Goal: Leave review/rating: Leave review/rating

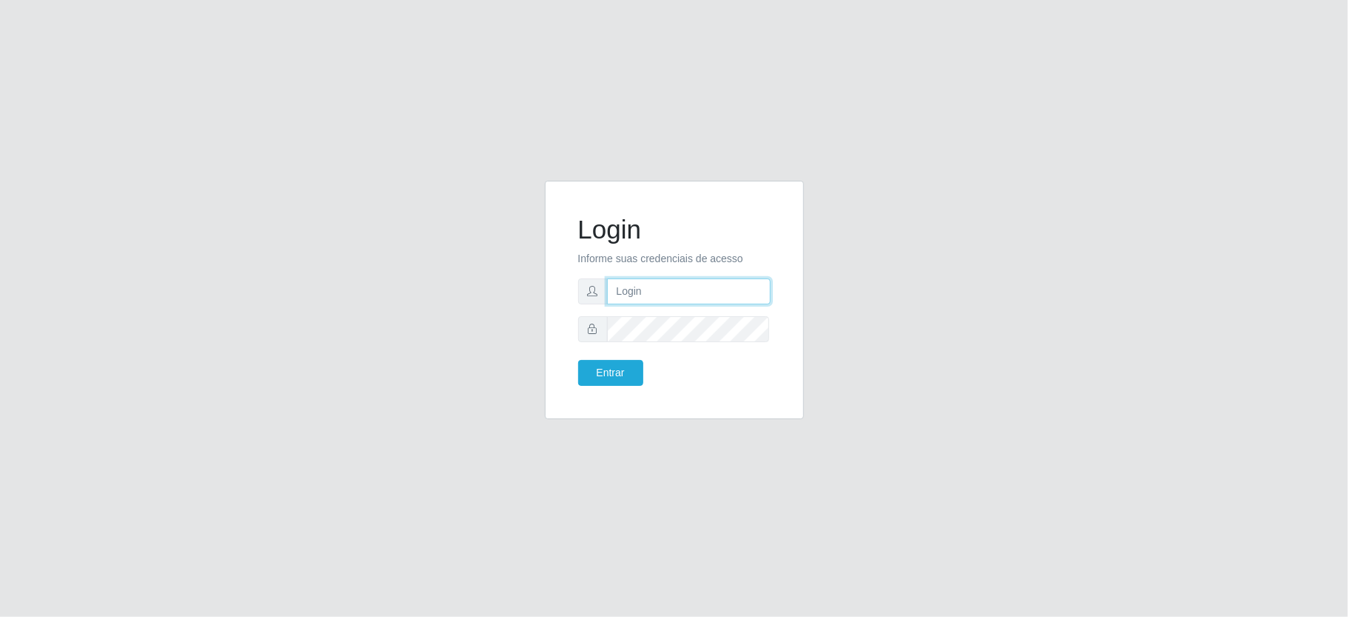
click at [662, 296] on input "text" at bounding box center [689, 291] width 164 height 26
type input "aislan@ideal"
click at [578, 360] on button "Entrar" at bounding box center [610, 373] width 65 height 26
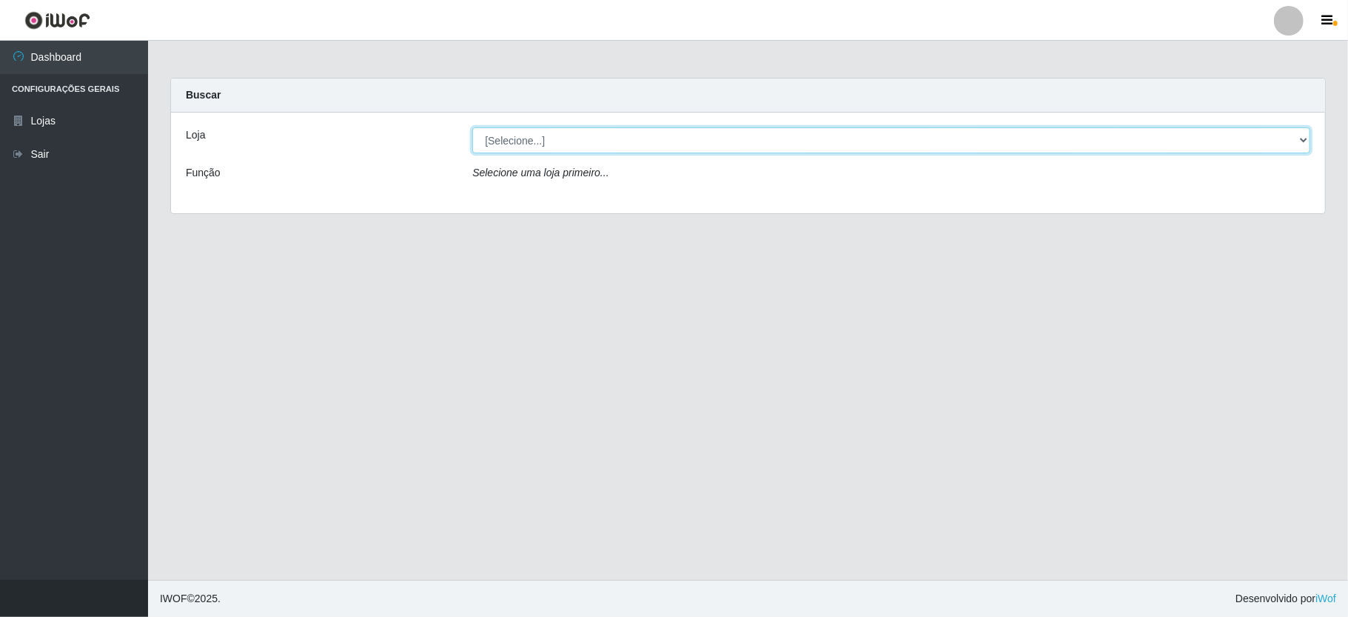
click at [543, 145] on select "[Selecione...] Ideal - Conceição" at bounding box center [891, 140] width 838 height 26
select select "231"
click at [472, 127] on select "[Selecione...] Ideal - Conceição" at bounding box center [891, 140] width 838 height 26
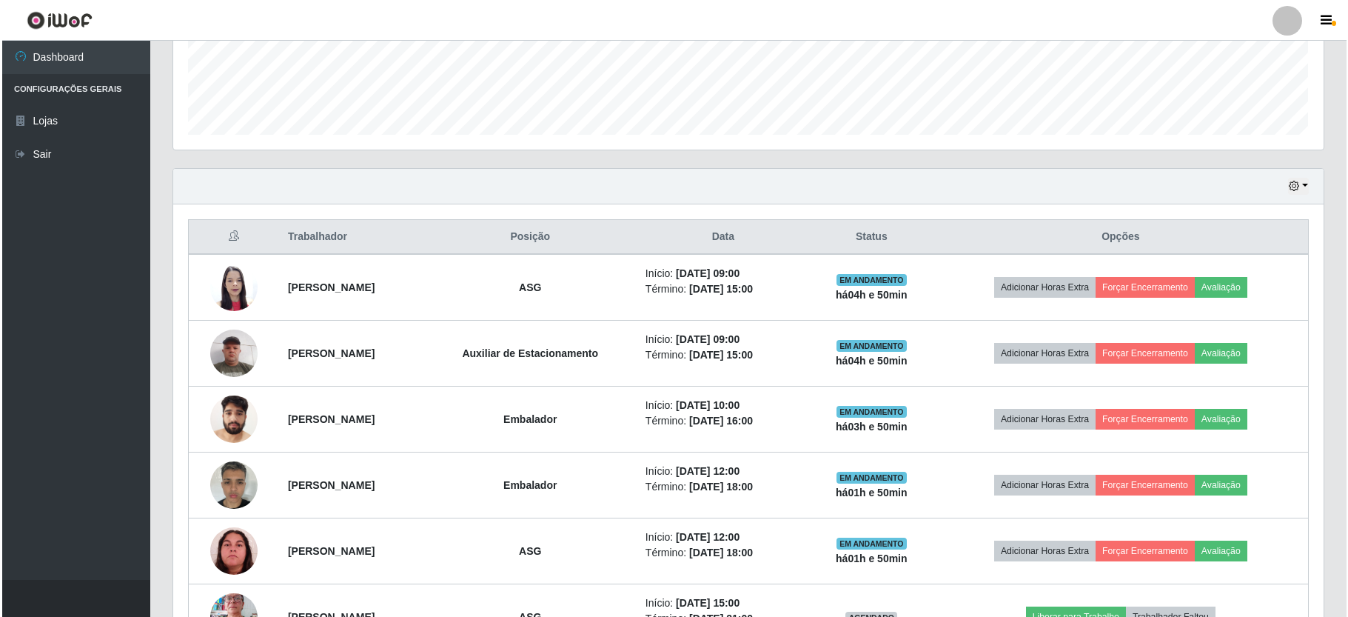
scroll to position [493, 0]
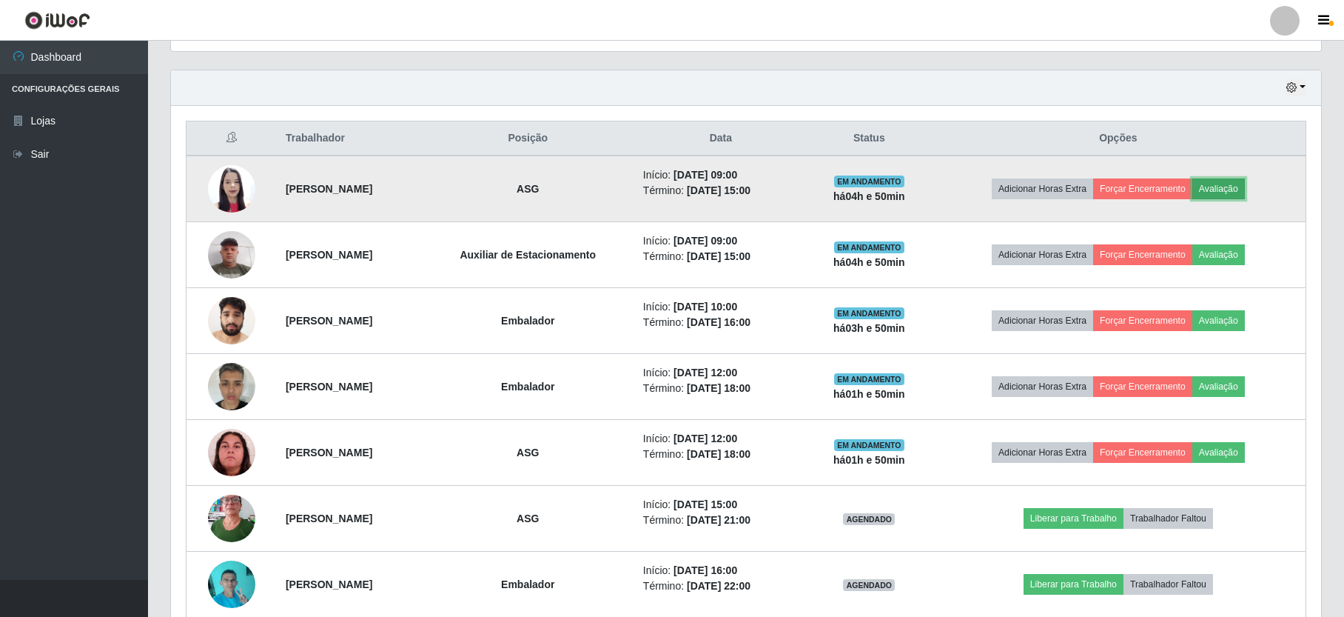
click at [1245, 190] on button "Avaliação" at bounding box center [1219, 188] width 53 height 21
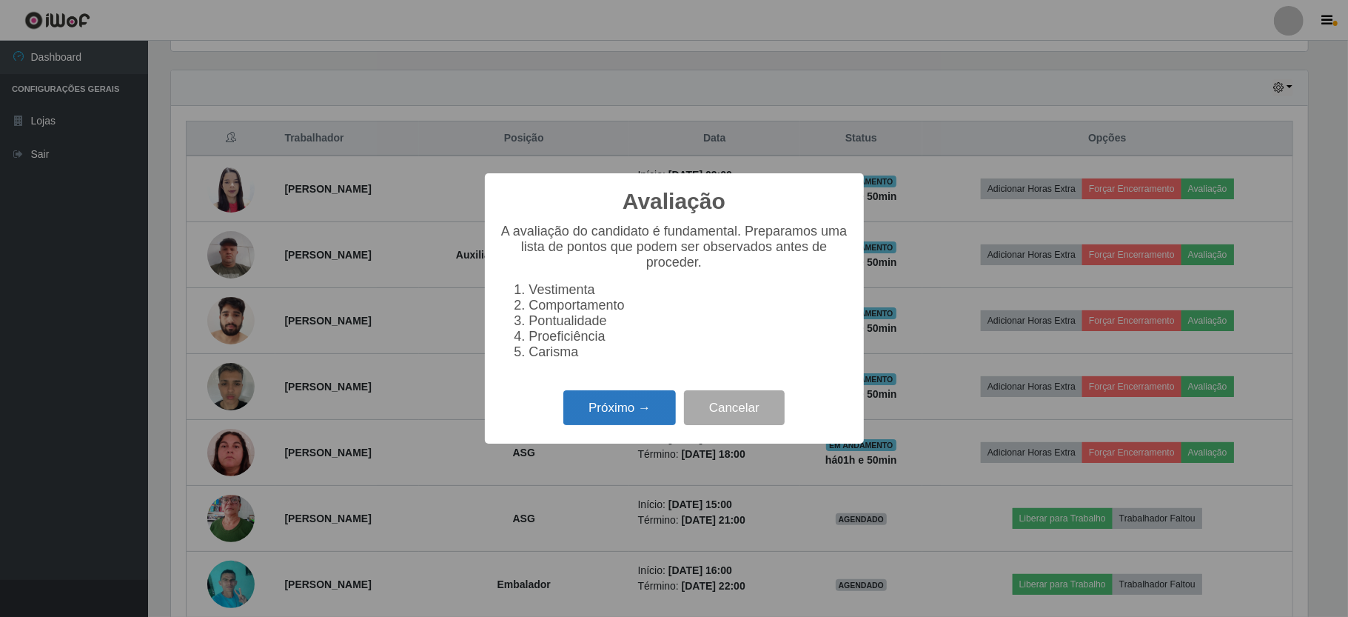
click at [629, 422] on button "Próximo →" at bounding box center [619, 407] width 113 height 35
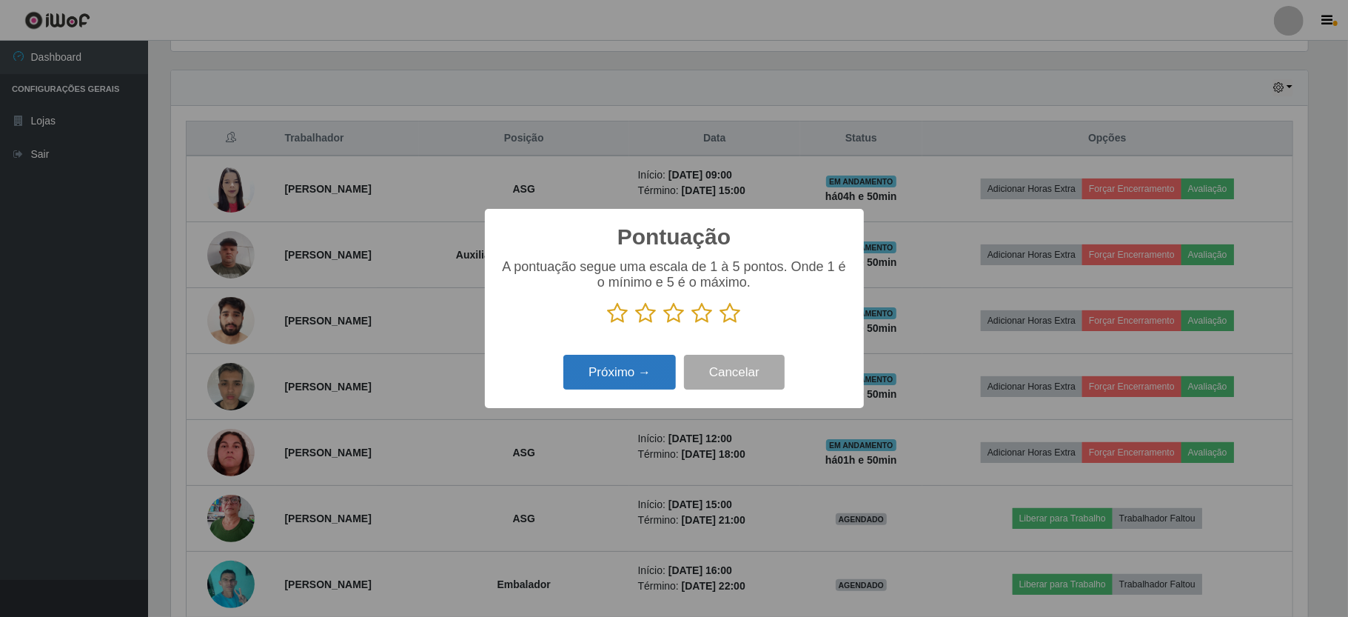
drag, startPoint x: 730, startPoint y: 308, endPoint x: 610, endPoint y: 372, distance: 135.8
click at [694, 347] on div "Pontuação × A pontuação segue uma escala de 1 à 5 pontos. Onde 1 é o mínimo e 5…" at bounding box center [674, 308] width 379 height 199
click at [733, 312] on icon at bounding box center [730, 313] width 21 height 22
click at [720, 324] on input "radio" at bounding box center [720, 324] width 0 height 0
click at [628, 374] on button "Próximo →" at bounding box center [619, 372] width 113 height 35
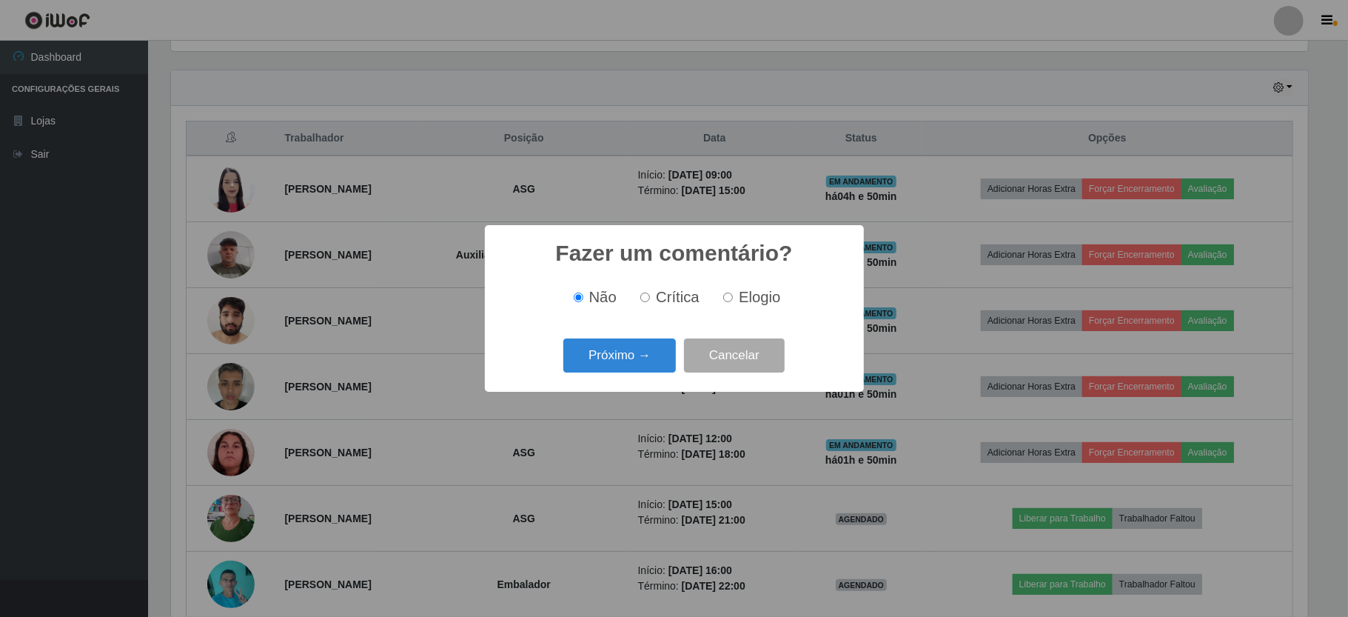
click at [726, 302] on input "Elogio" at bounding box center [728, 297] width 10 height 10
radio input "true"
click at [659, 346] on button "Próximo →" at bounding box center [619, 355] width 113 height 35
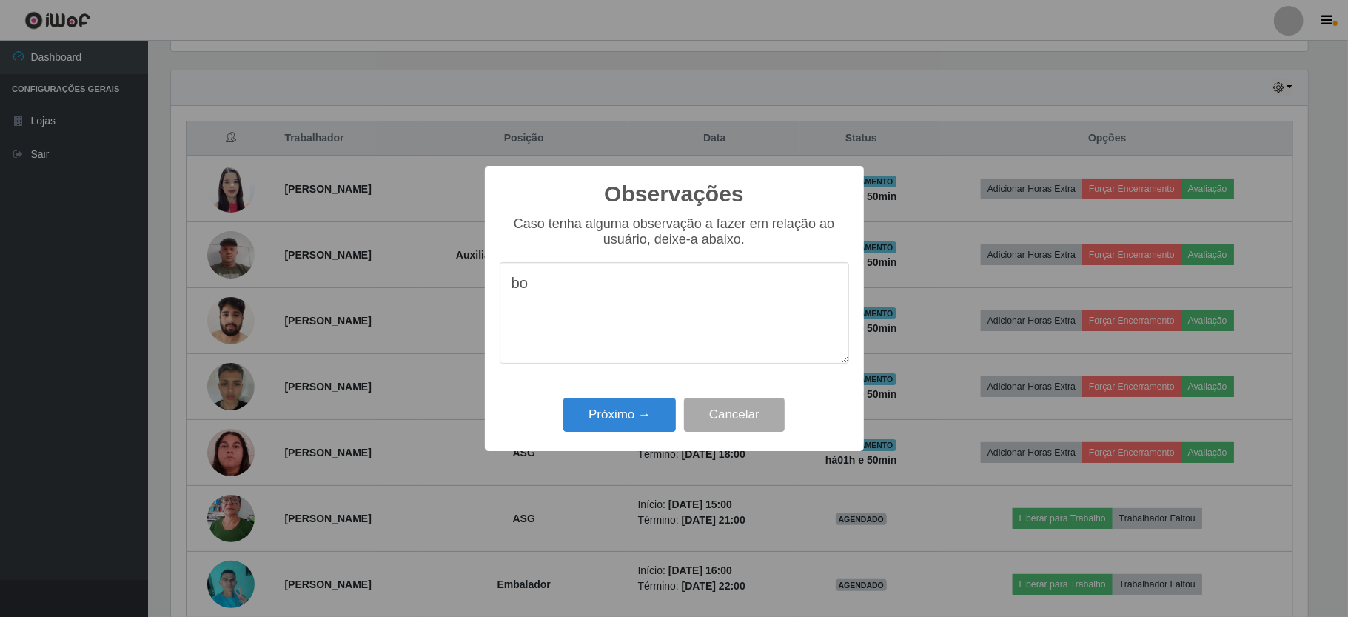
type textarea "b"
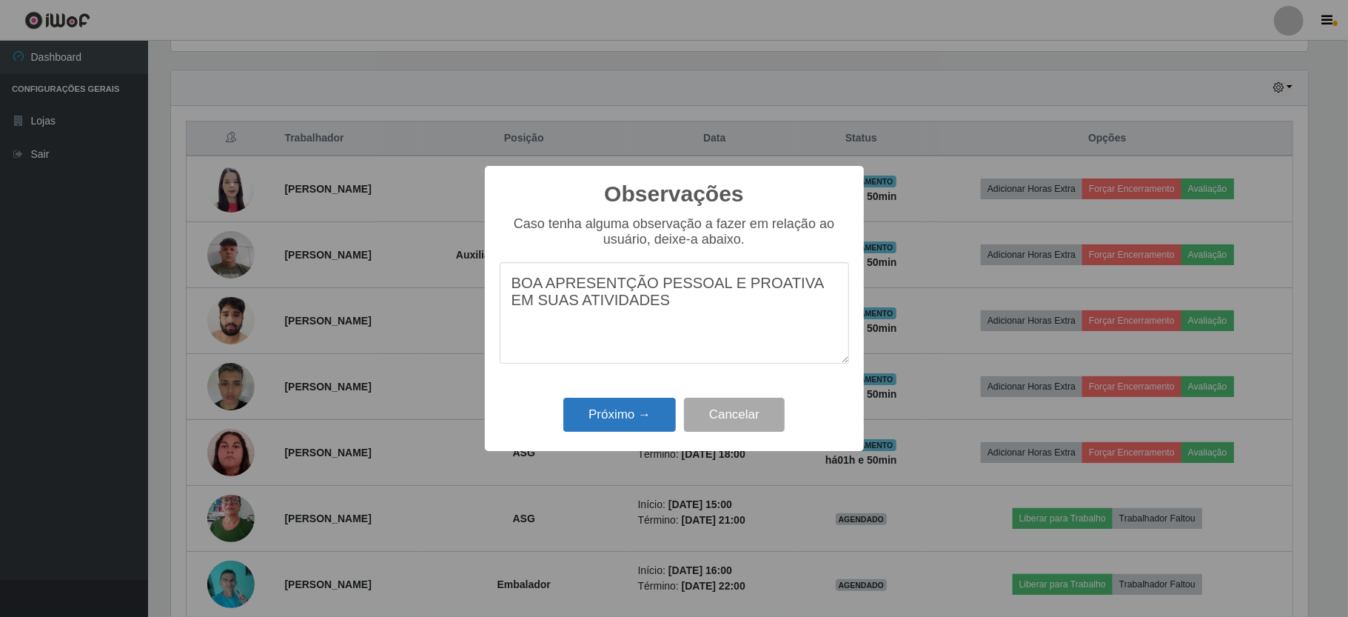
type textarea "BOA APRESENTÇÃO PESSOAL E PROATIVA EM SUAS ATIVIDADES"
click at [603, 425] on button "Próximo →" at bounding box center [619, 415] width 113 height 35
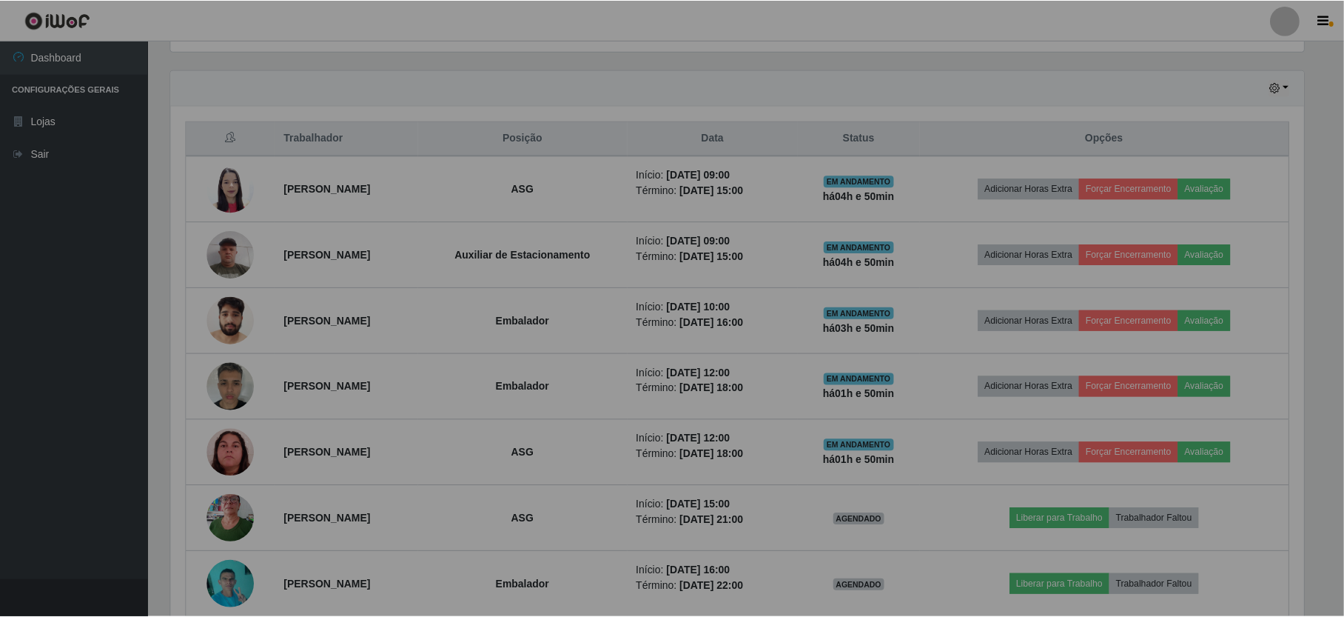
scroll to position [308, 1150]
